Goal: Information Seeking & Learning: Learn about a topic

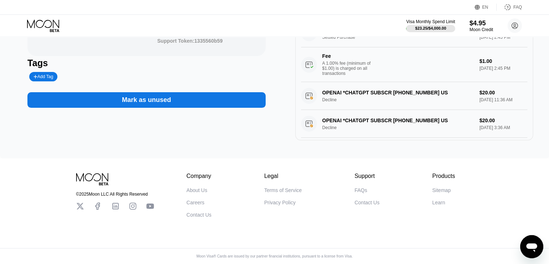
click at [279, 187] on div "Terms of Service" at bounding box center [283, 190] width 38 height 6
click at [277, 200] on div "Privacy Policy" at bounding box center [279, 202] width 31 height 6
click at [360, 187] on div "FAQs" at bounding box center [361, 190] width 13 height 6
click at [370, 204] on div "Support FAQs Contact Us" at bounding box center [367, 195] width 25 height 45
click at [371, 201] on div "Contact Us" at bounding box center [367, 202] width 25 height 6
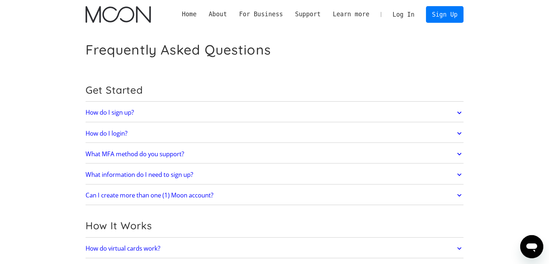
click at [207, 114] on link "How do I sign up?" at bounding box center [275, 112] width 378 height 15
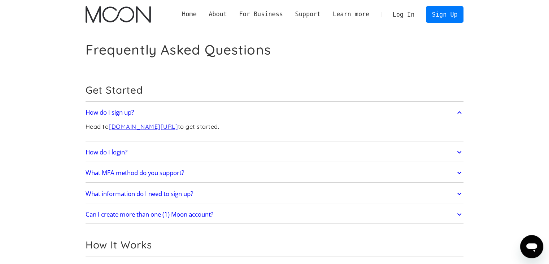
click at [207, 115] on link "How do I sign up?" at bounding box center [275, 112] width 378 height 15
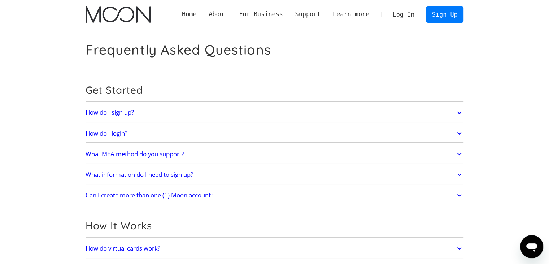
click at [204, 138] on link "How do I login?" at bounding box center [275, 133] width 378 height 15
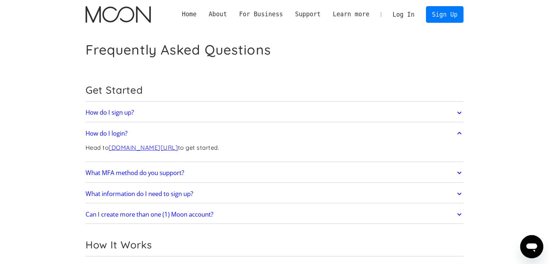
click at [214, 135] on link "How do I login?" at bounding box center [275, 133] width 378 height 15
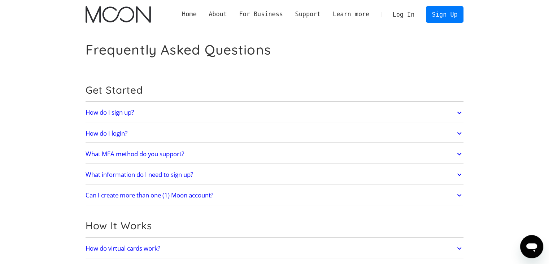
click at [208, 155] on link "What MFA method do you support?" at bounding box center [275, 153] width 378 height 15
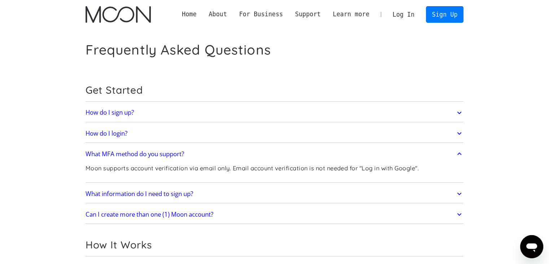
click at [209, 155] on link "What MFA method do you support?" at bounding box center [275, 153] width 378 height 15
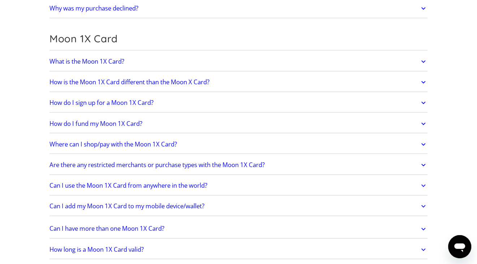
scroll to position [831, 0]
